Goal: Complete application form

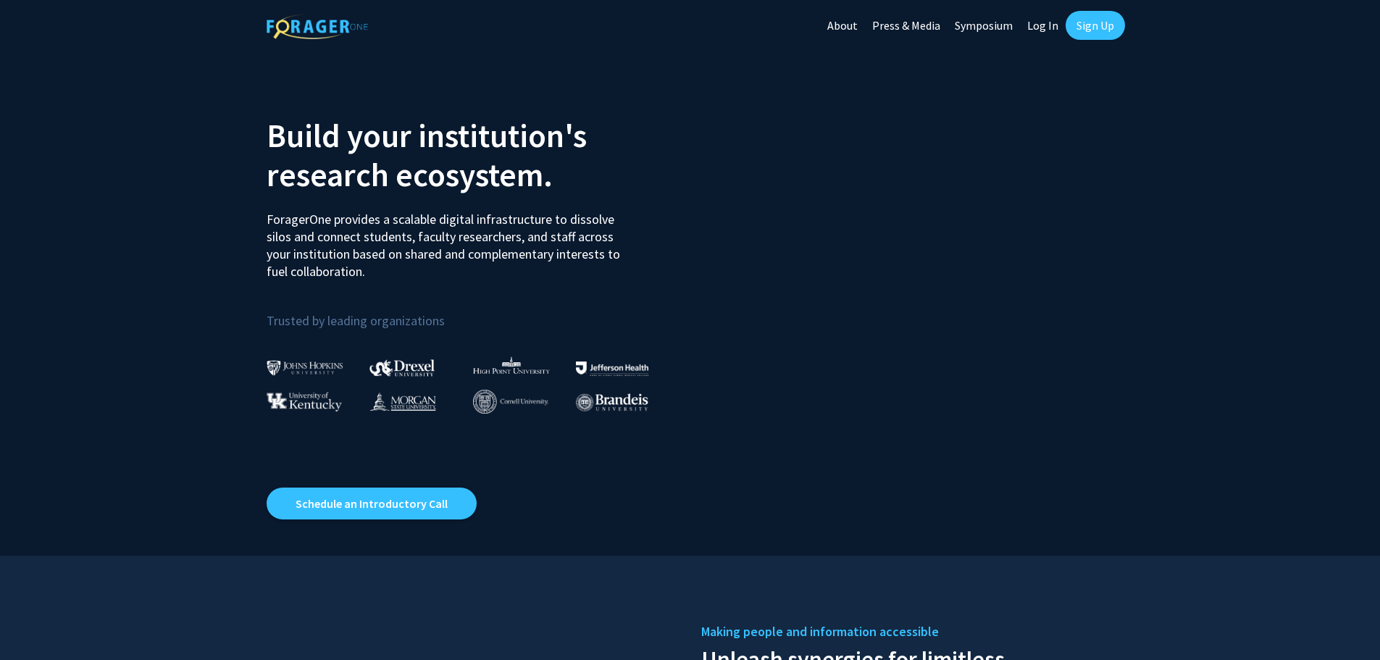
click at [1044, 24] on link "Log In" at bounding box center [1043, 25] width 46 height 51
select select
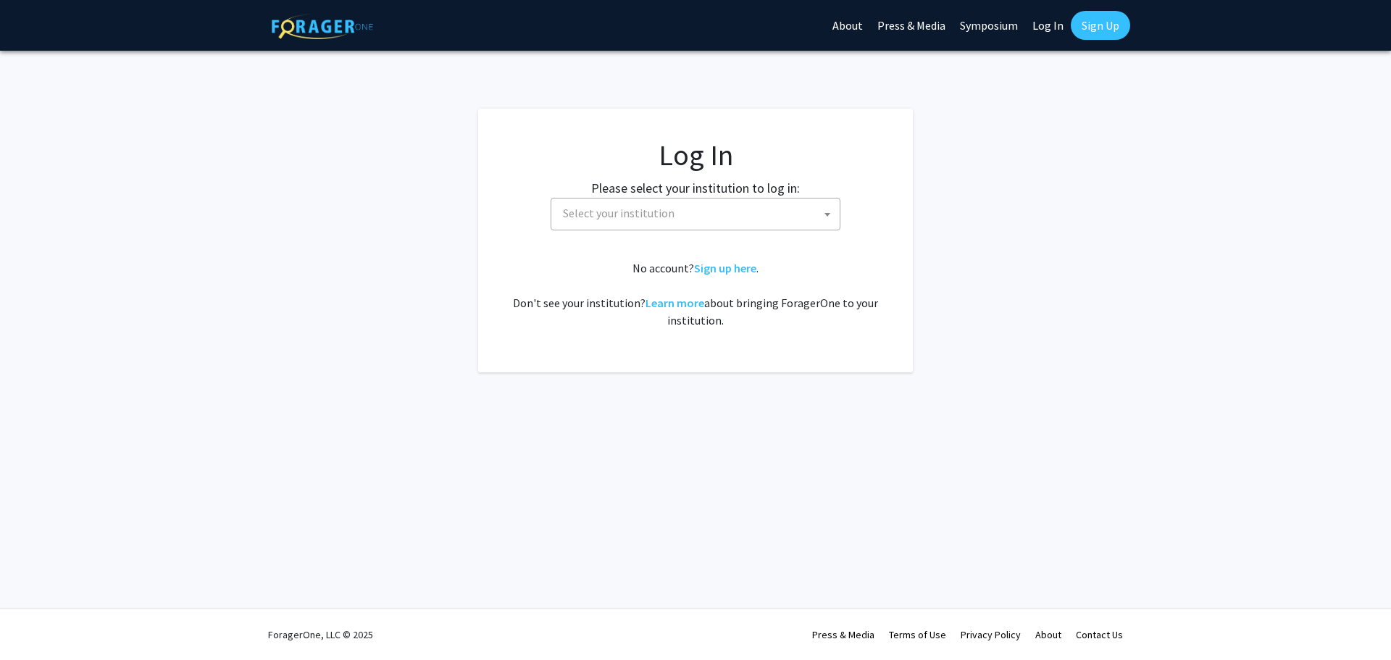
click at [698, 205] on span "Select your institution" at bounding box center [698, 213] width 282 height 30
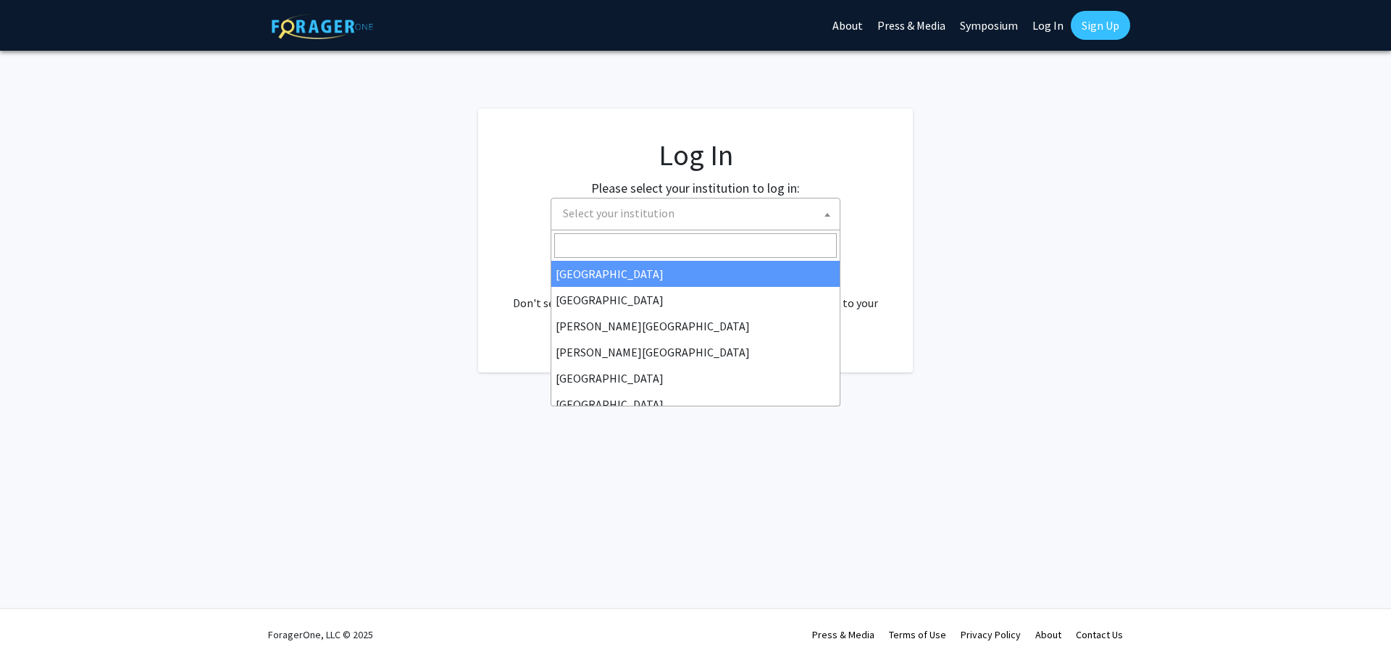
click at [674, 240] on input "Search" at bounding box center [695, 245] width 282 height 25
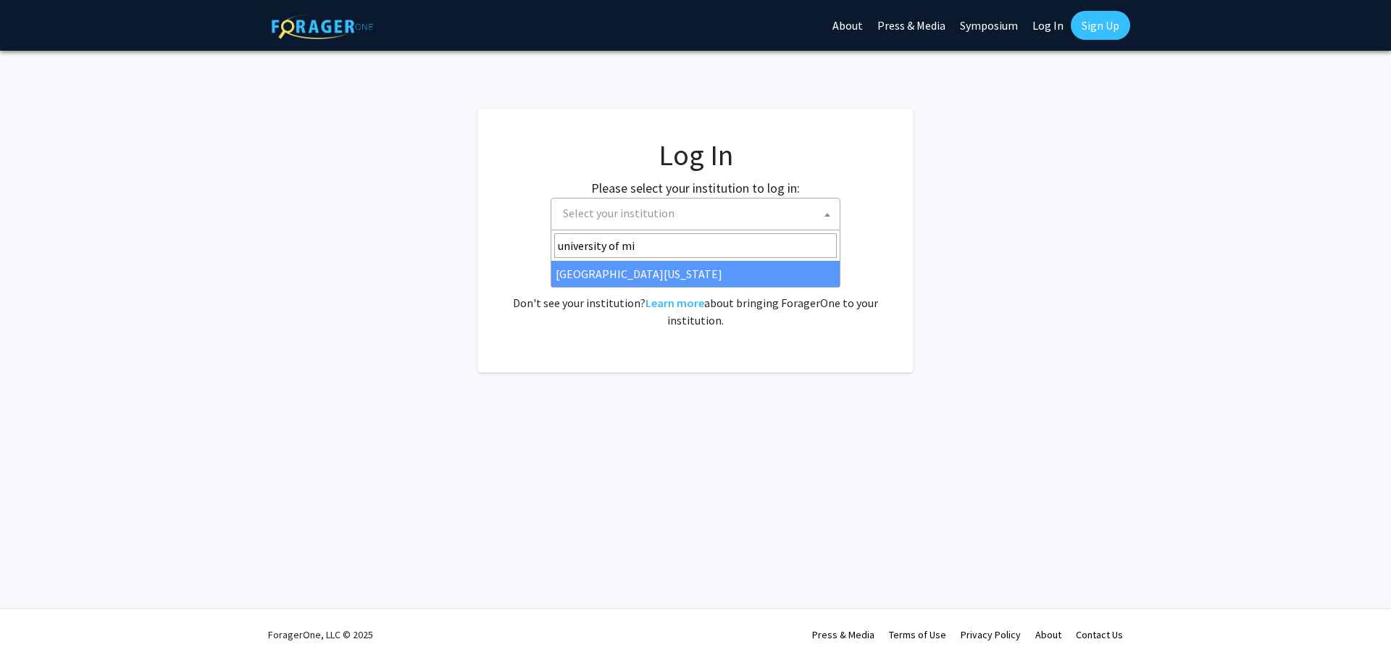
type input "university of mis"
select select "33"
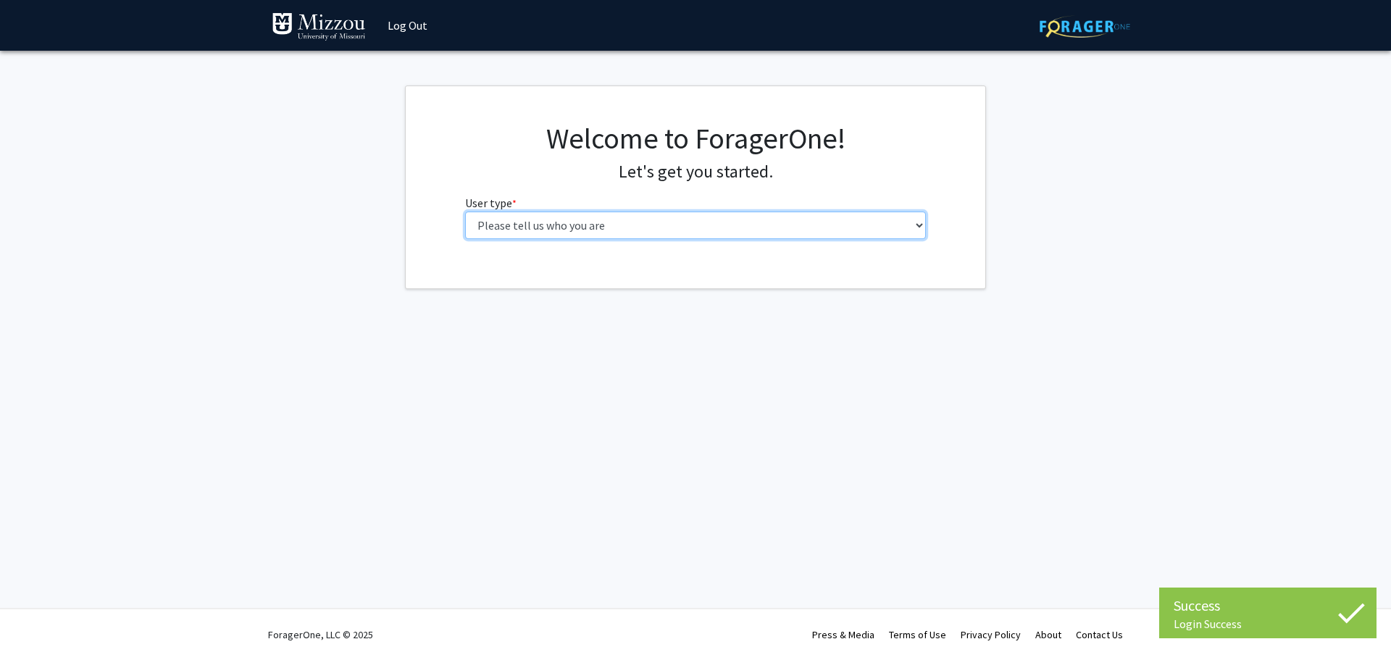
click at [799, 232] on select "Please tell us who you are Undergraduate Student Master's Student Doctoral Cand…" at bounding box center [695, 225] width 461 height 28
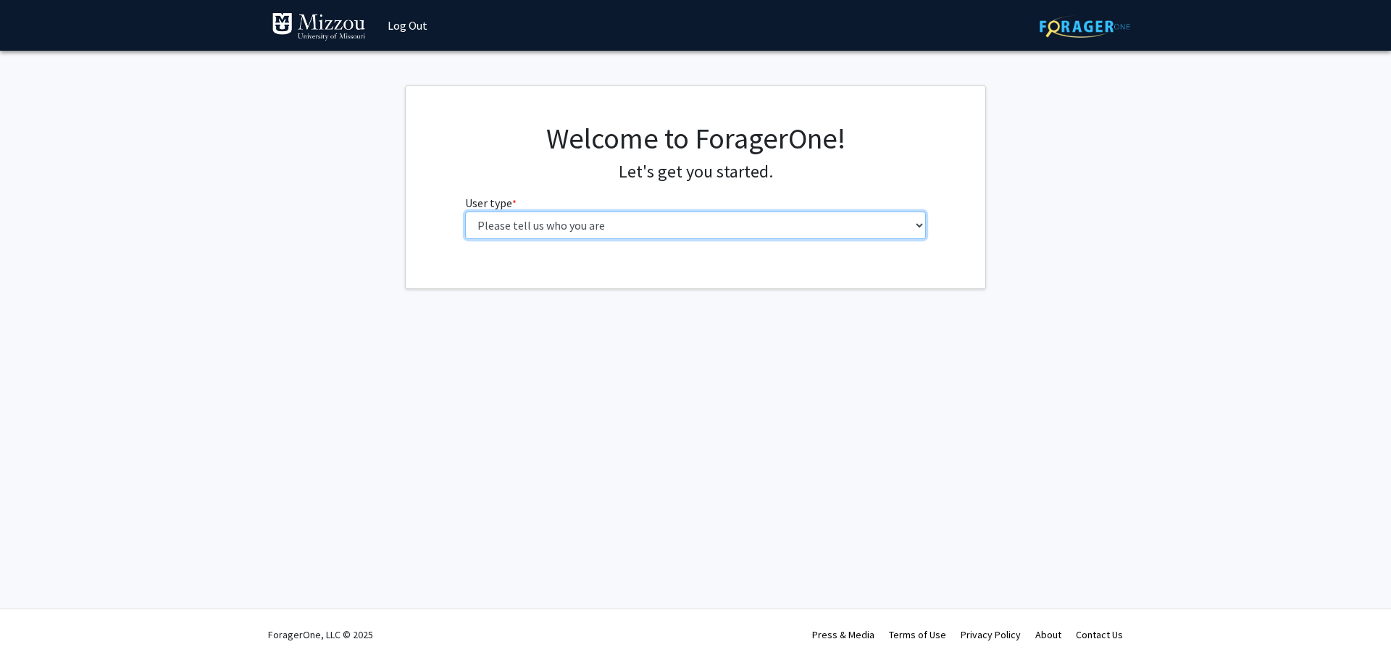
select select "1: undergrad"
click at [465, 211] on select "Please tell us who you are Undergraduate Student Master's Student Doctoral Cand…" at bounding box center [695, 225] width 461 height 28
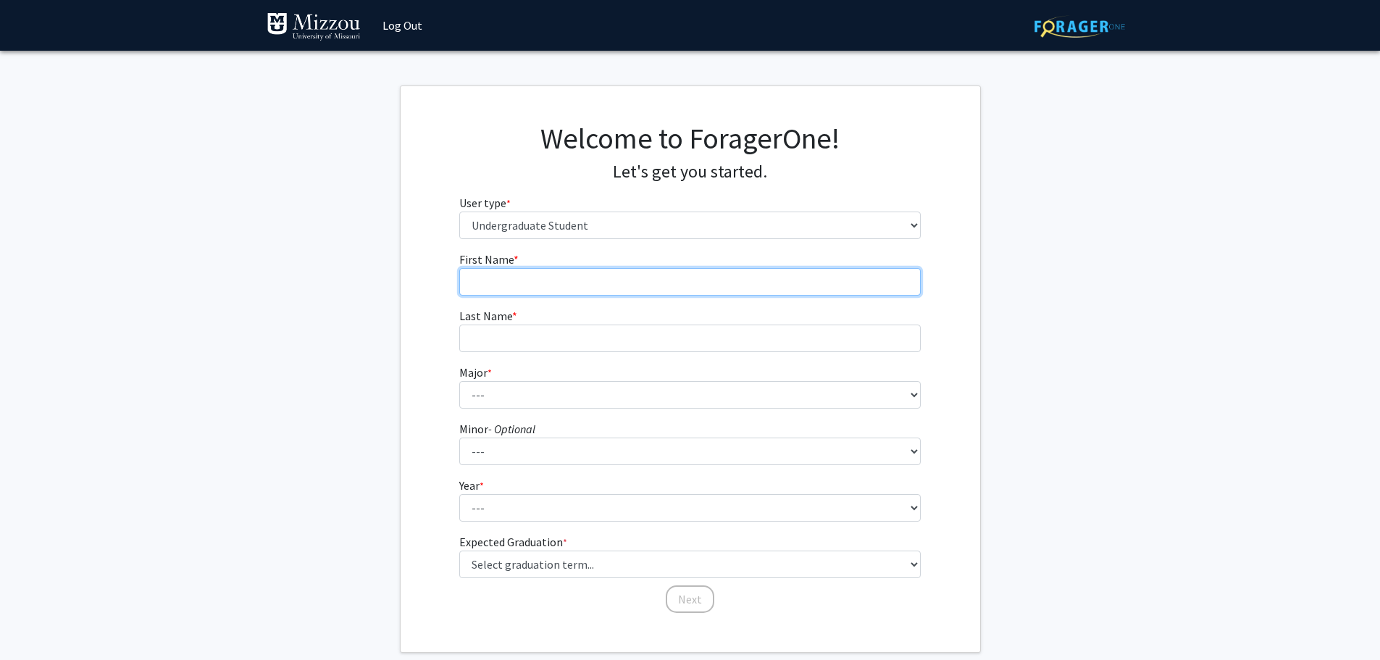
click at [638, 273] on input "First Name * required" at bounding box center [689, 282] width 461 height 28
type input "[PERSON_NAME]"
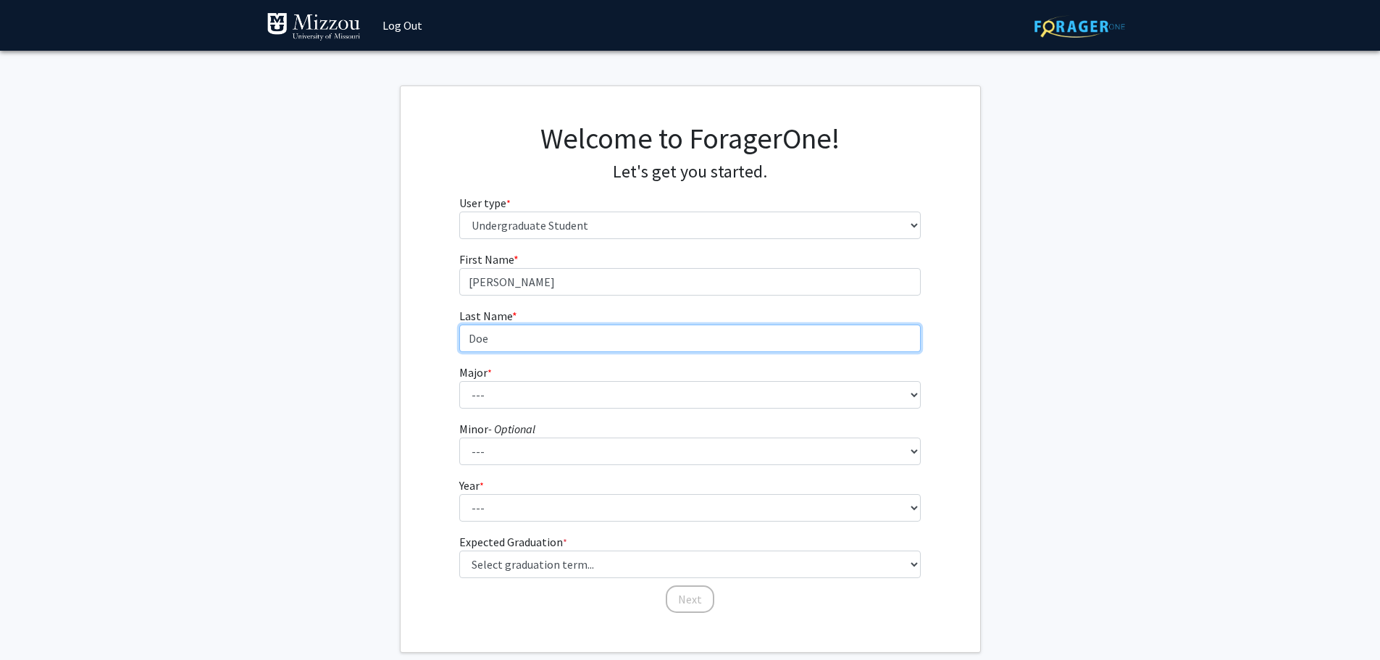
type input "Doe"
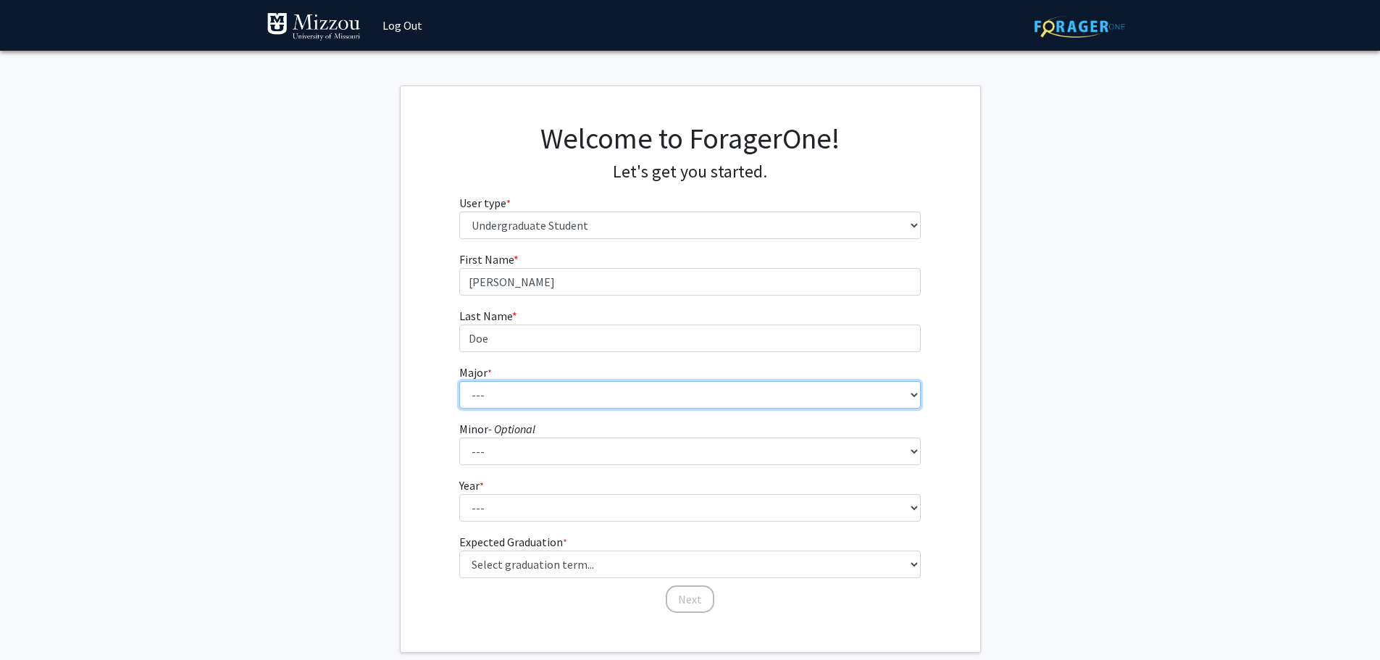
drag, startPoint x: 704, startPoint y: 393, endPoint x: 702, endPoint y: 401, distance: 9.0
click at [704, 393] on select "--- Agribusiness Management Agricultural Education Agricultural Education: Comm…" at bounding box center [689, 395] width 461 height 28
click at [459, 381] on select "--- Agribusiness Management Agricultural Education Agricultural Education: Comm…" at bounding box center [689, 395] width 461 height 28
drag, startPoint x: 663, startPoint y: 389, endPoint x: 666, endPoint y: 381, distance: 8.5
click at [663, 389] on select "--- Agribusiness Management Agricultural Education Agricultural Education: Comm…" at bounding box center [689, 395] width 461 height 28
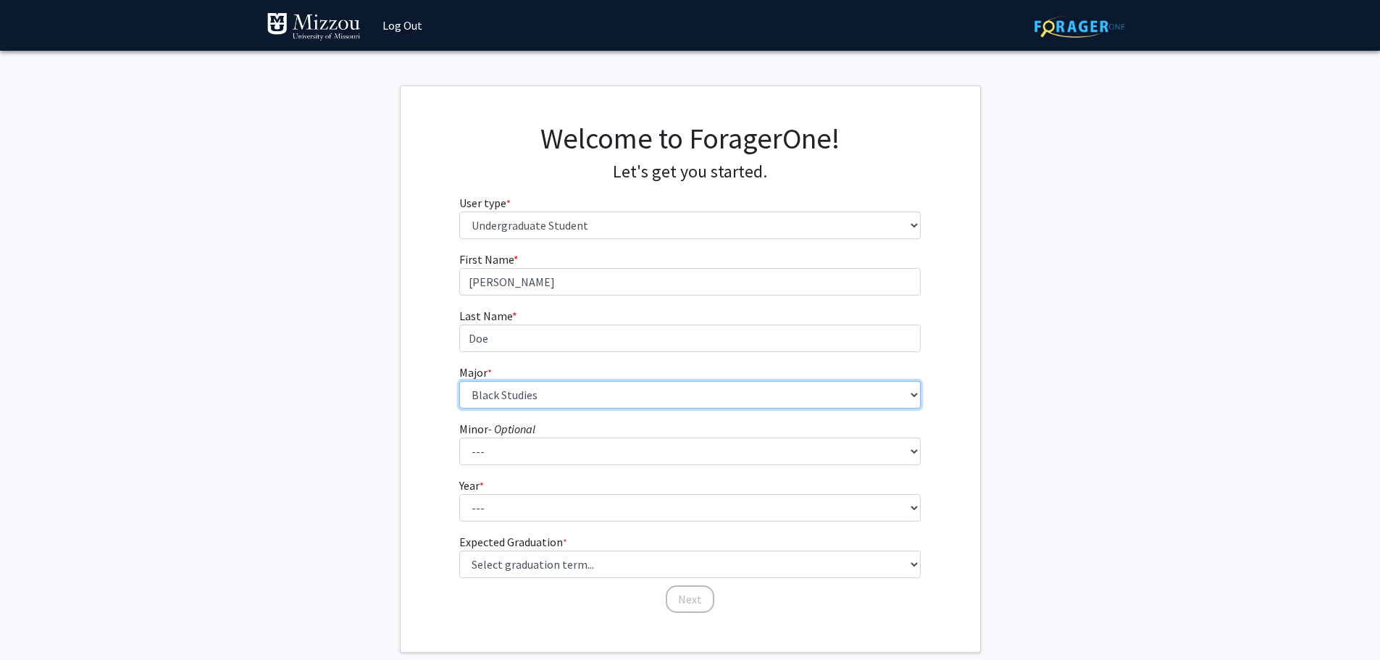
select select "16: 2618"
click at [459, 381] on select "--- Agribusiness Management Agricultural Education Agricultural Education: Comm…" at bounding box center [689, 395] width 461 height 28
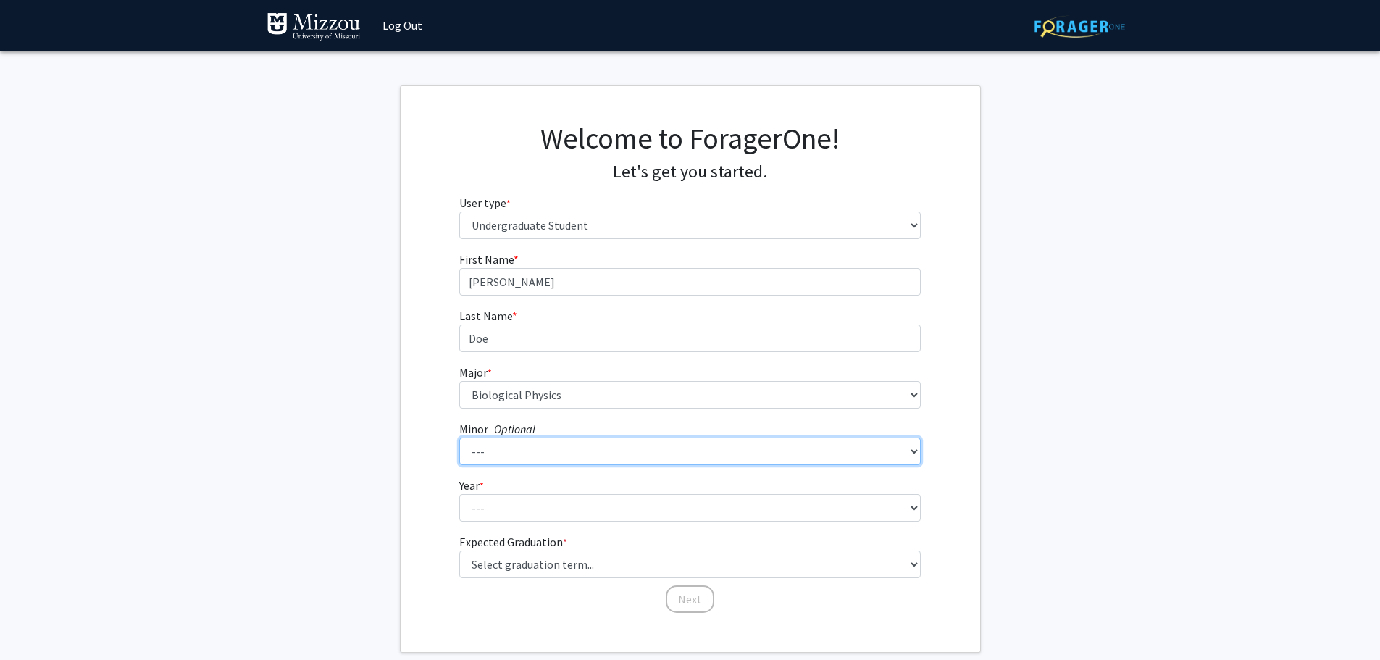
click at [566, 442] on select "--- Accountancy Aerospace Engineering Aerospace Studies Agribusiness Management…" at bounding box center [689, 451] width 461 height 28
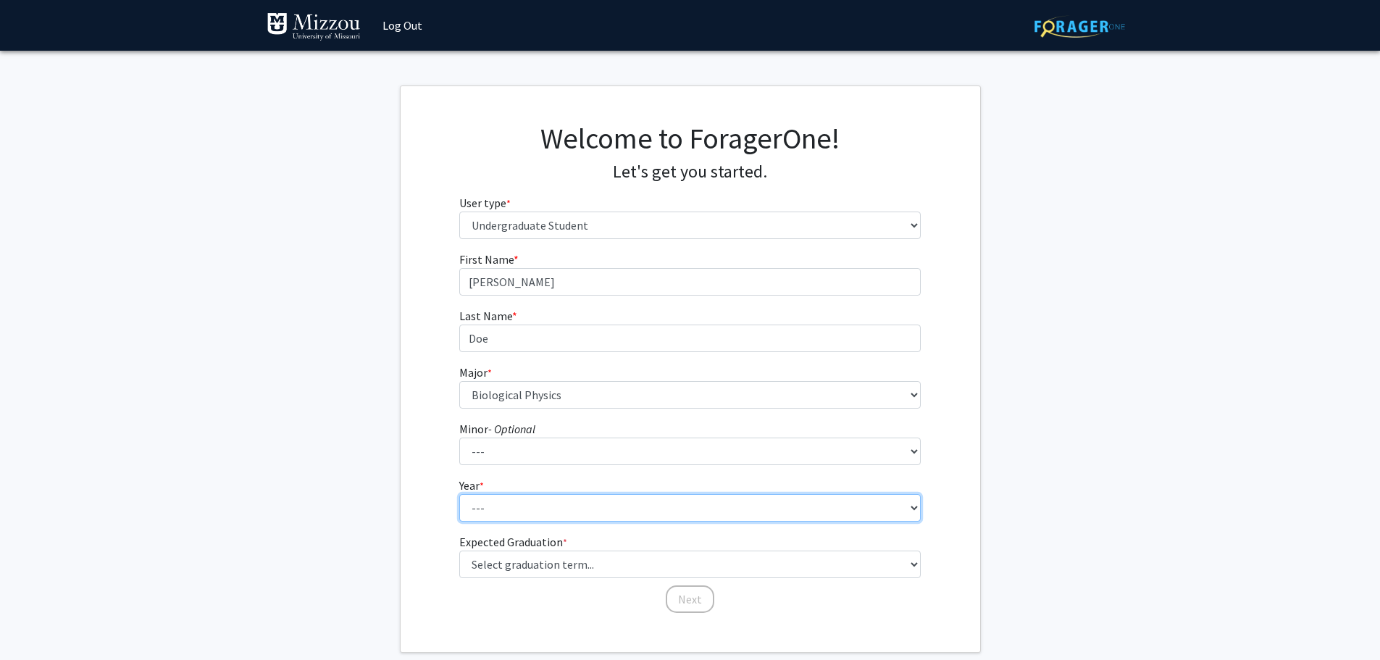
click at [548, 500] on select "--- First-year Sophomore Junior Senior Postbaccalaureate Certificate" at bounding box center [689, 508] width 461 height 28
select select "2: sophomore"
click at [459, 494] on select "--- First-year Sophomore Junior Senior Postbaccalaureate Certificate" at bounding box center [689, 508] width 461 height 28
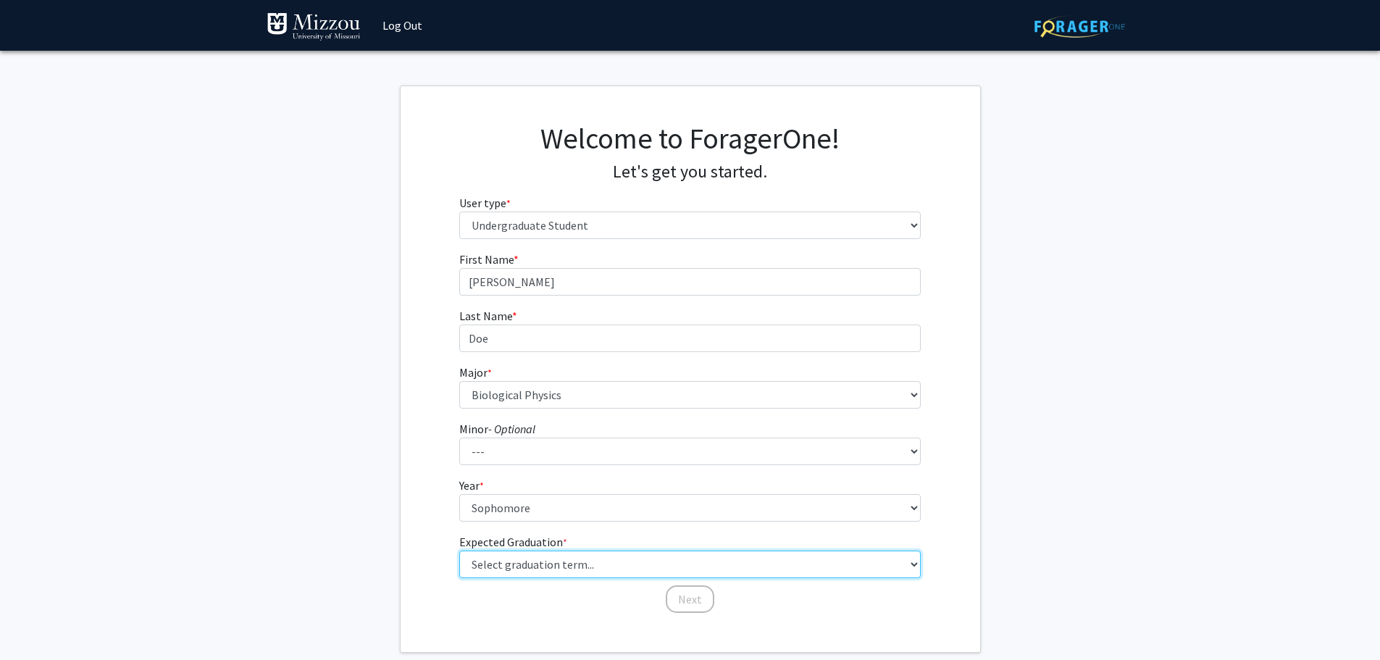
click at [684, 576] on select "Select graduation term... Spring 2025 Summer 2025 Fall 2025 Winter 2025 Spring …" at bounding box center [689, 564] width 461 height 28
select select "13: spring_2028"
click at [459, 550] on select "Select graduation term... Spring 2025 Summer 2025 Fall 2025 Winter 2025 Spring …" at bounding box center [689, 564] width 461 height 28
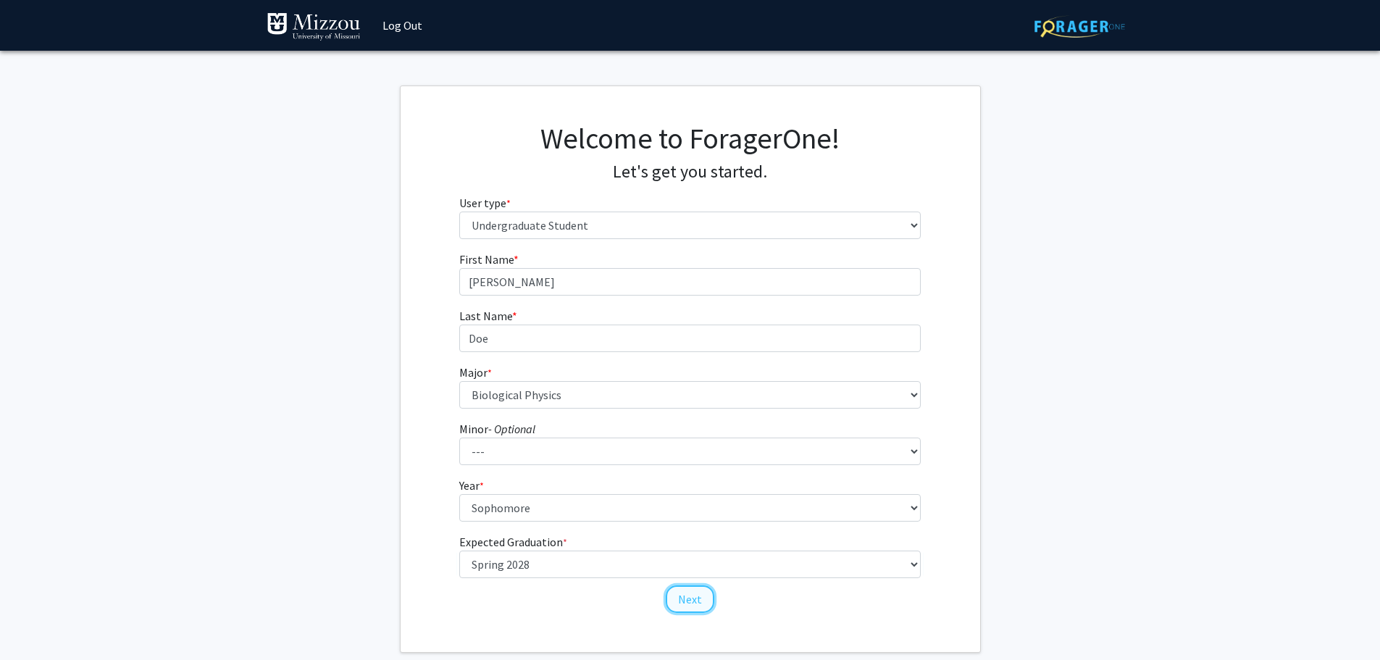
click at [686, 597] on button "Next" at bounding box center [690, 599] width 49 height 28
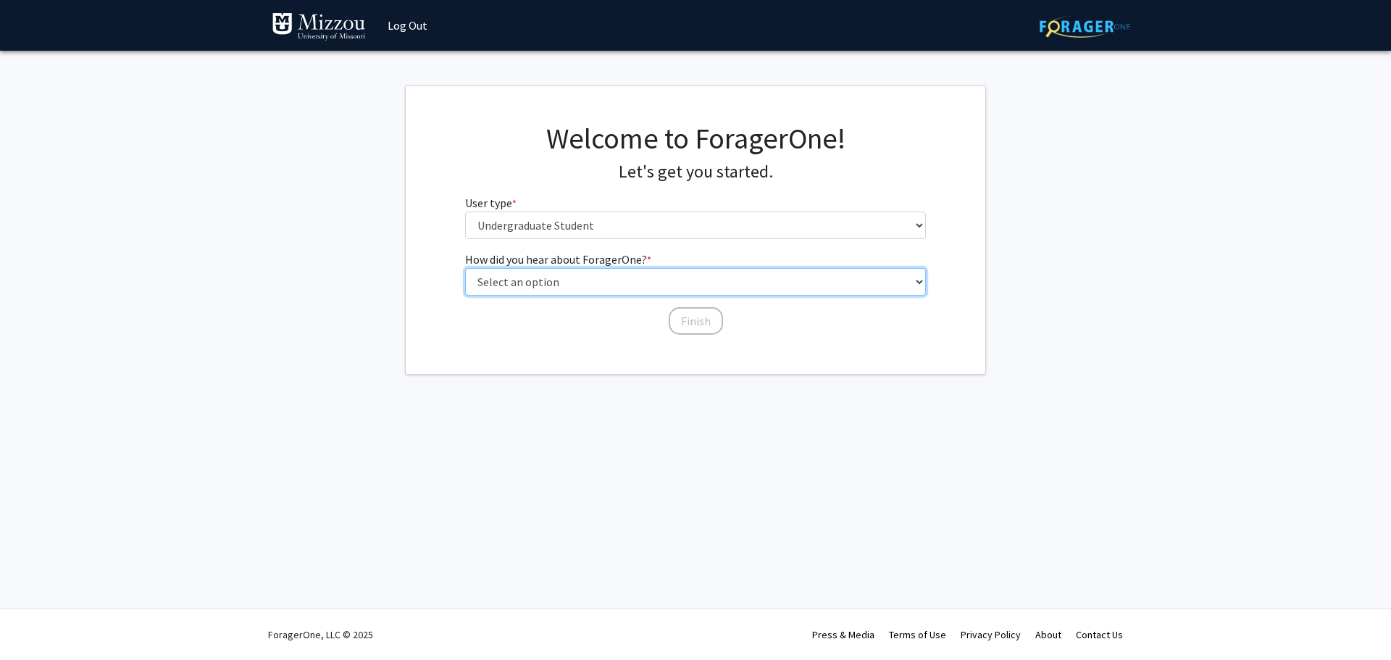
drag, startPoint x: 623, startPoint y: 278, endPoint x: 621, endPoint y: 288, distance: 10.4
click at [621, 282] on select "Select an option Peer/student recommendation Faculty/staff recommendation Unive…" at bounding box center [695, 282] width 461 height 28
select select "5: other"
click at [465, 268] on select "Select an option Peer/student recommendation Faculty/staff recommendation Unive…" at bounding box center [695, 282] width 461 height 28
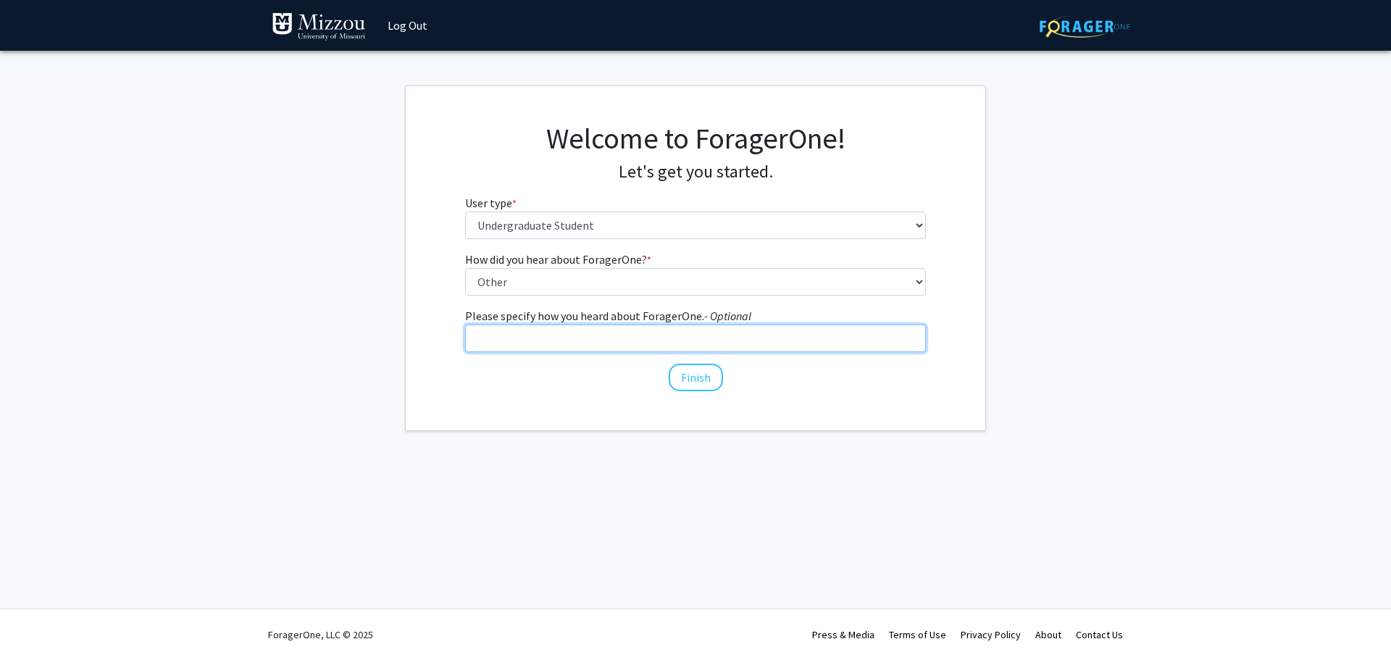
click at [680, 343] on input "Please specify how you heard about ForagerOne. - Optional" at bounding box center [695, 338] width 461 height 28
type input "S"
type input "Promotion"
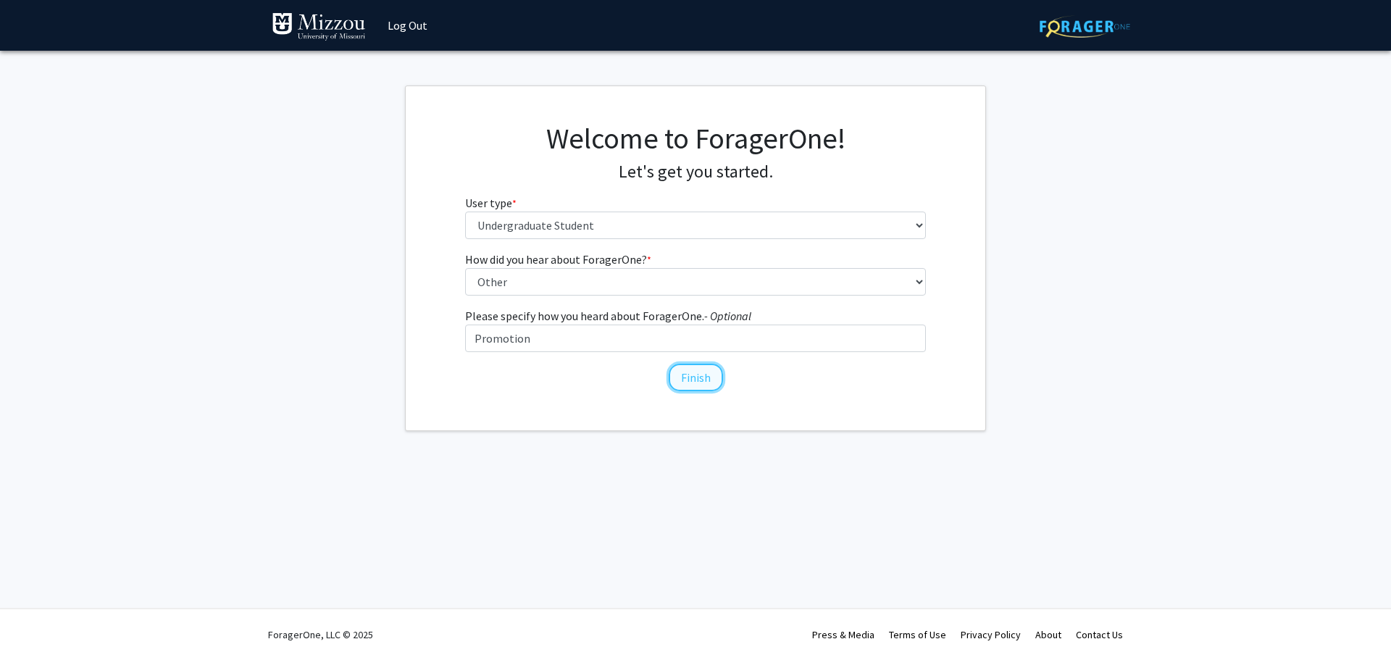
click at [713, 371] on button "Finish" at bounding box center [695, 378] width 54 height 28
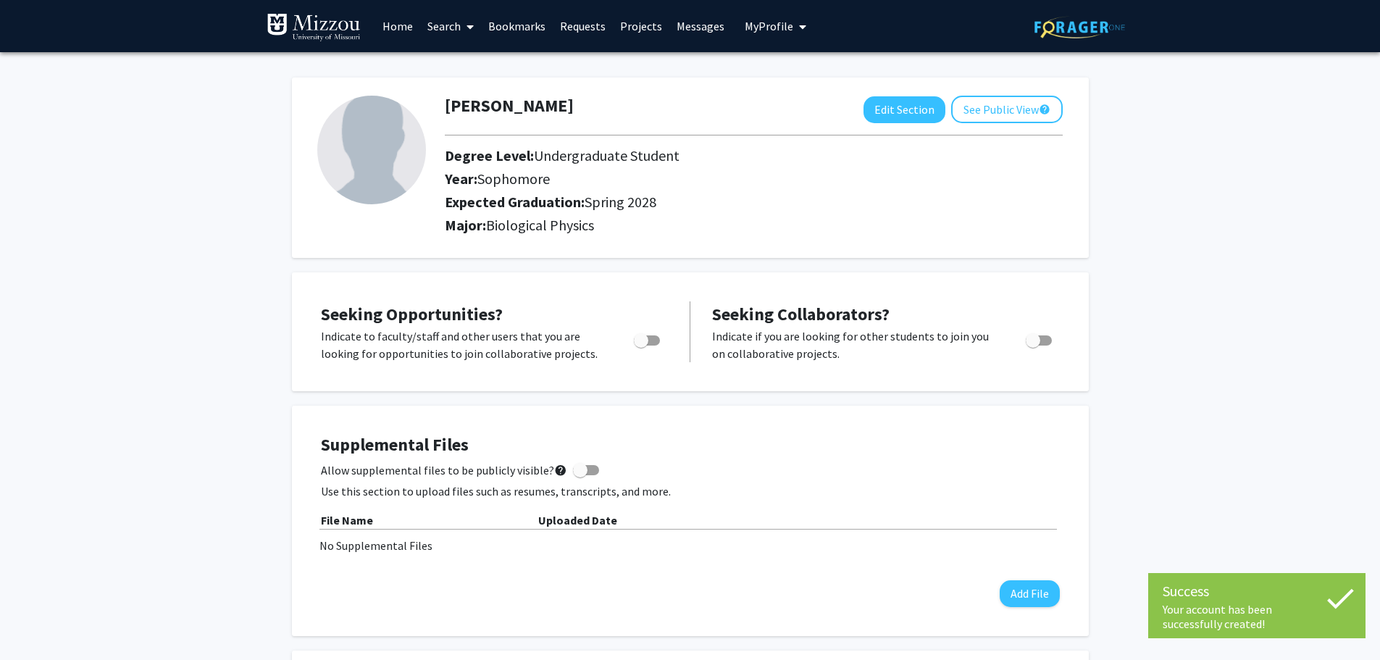
click at [402, 30] on link "Home" at bounding box center [397, 26] width 45 height 51
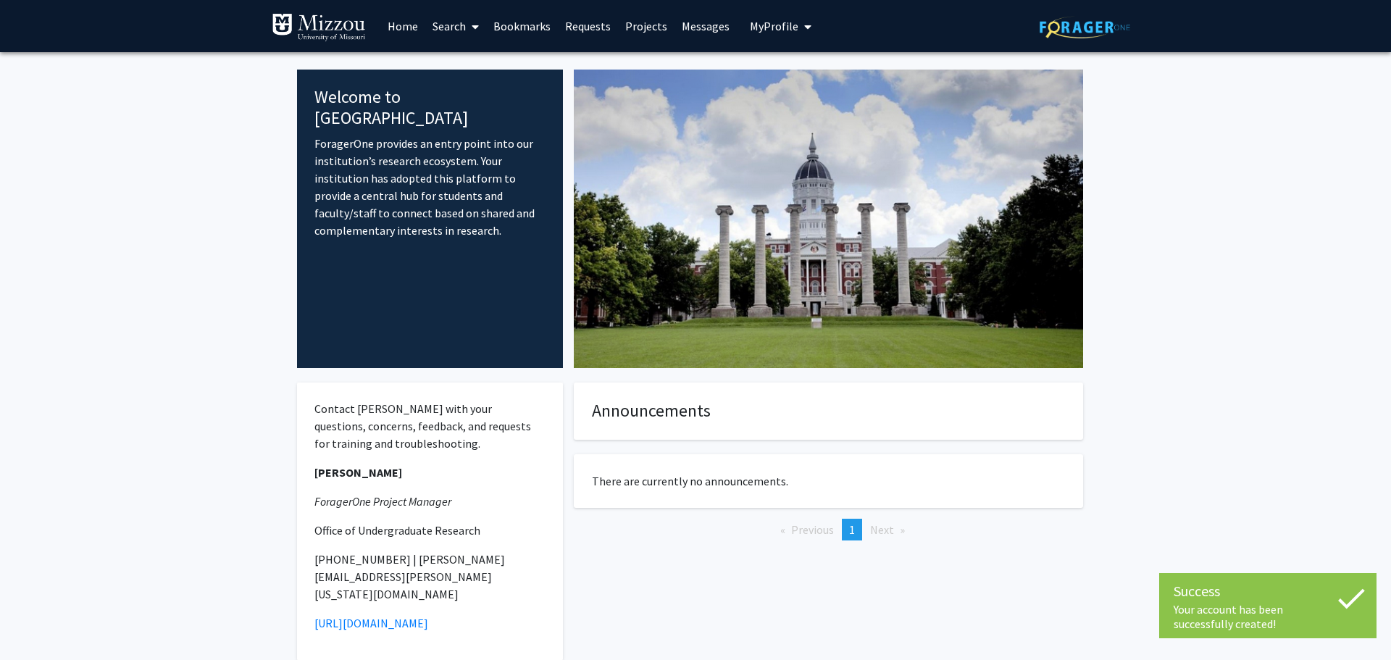
click at [429, 33] on link "Search" at bounding box center [455, 26] width 61 height 51
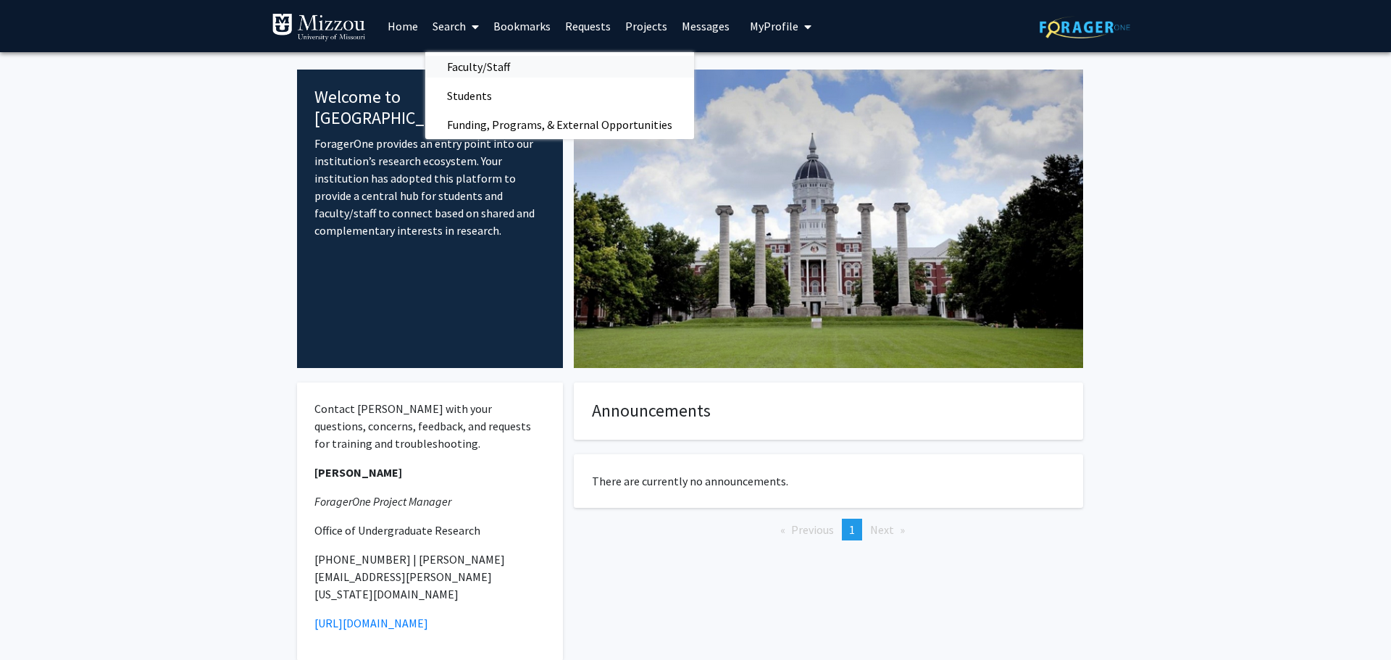
click at [604, 69] on link "Faculty/Staff" at bounding box center [559, 67] width 269 height 22
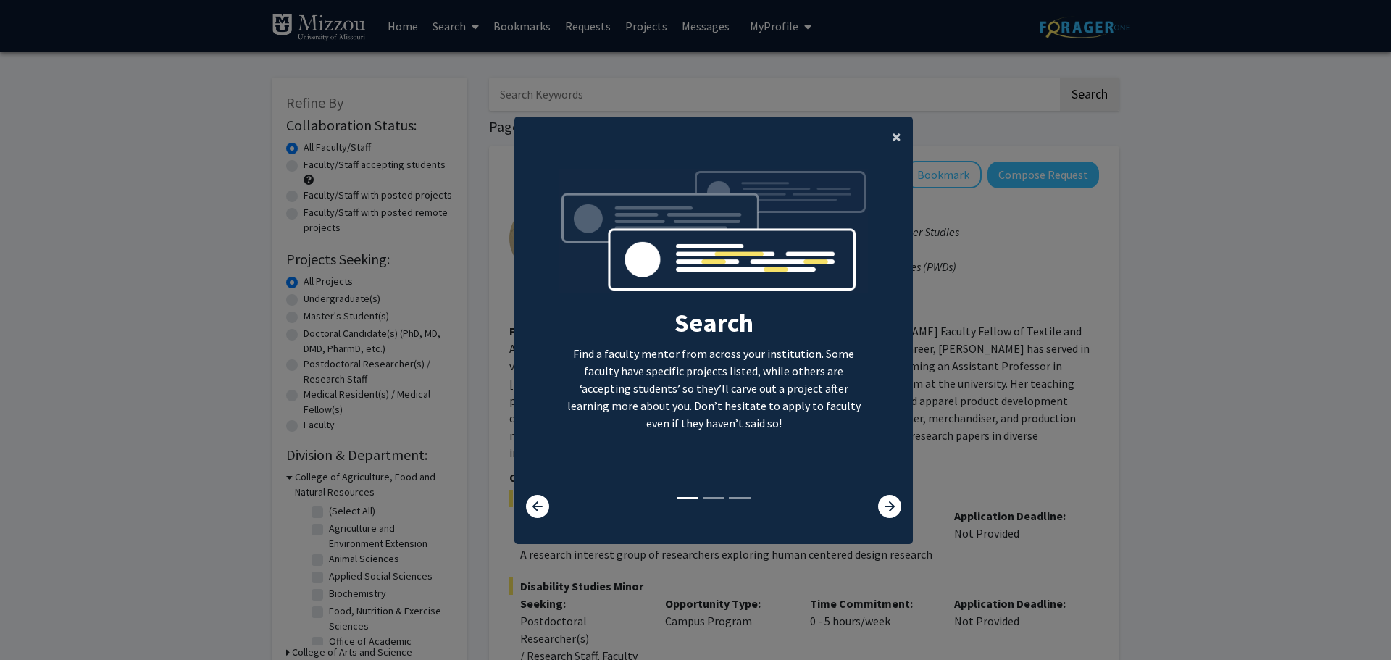
click at [892, 133] on span "×" at bounding box center [896, 136] width 9 height 22
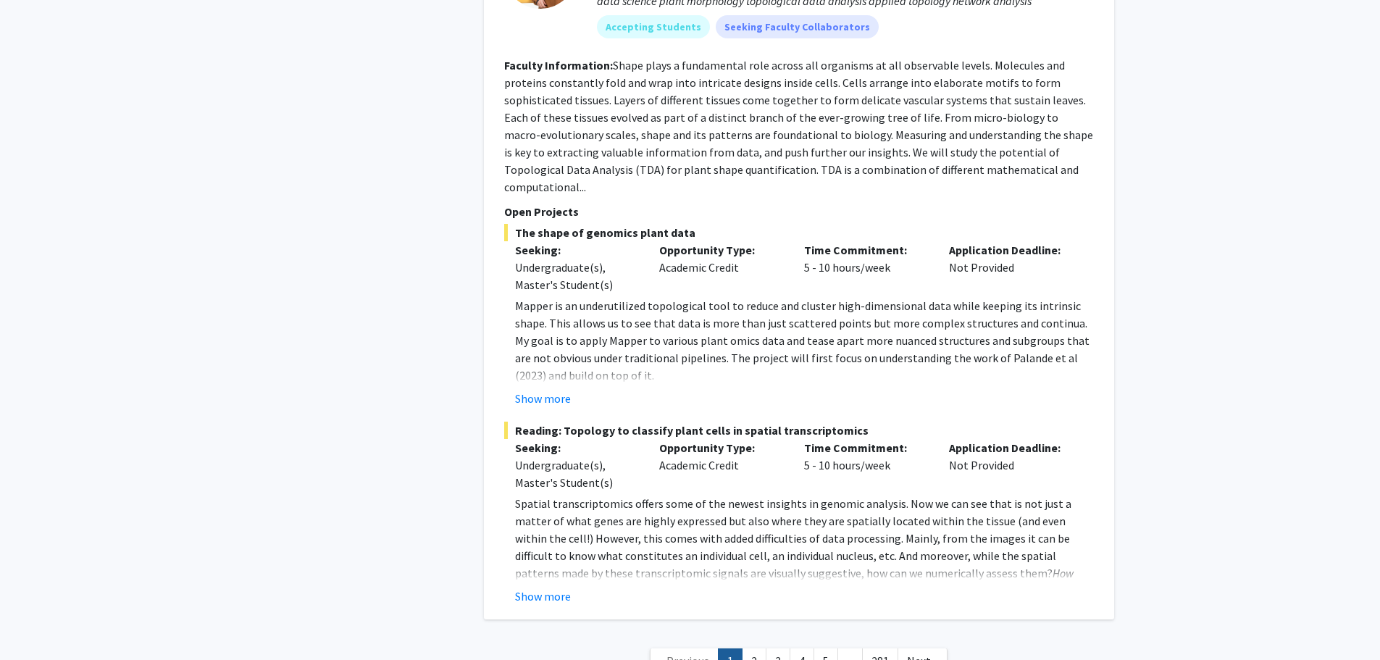
scroll to position [7720, 0]
